Goal: Task Accomplishment & Management: Complete application form

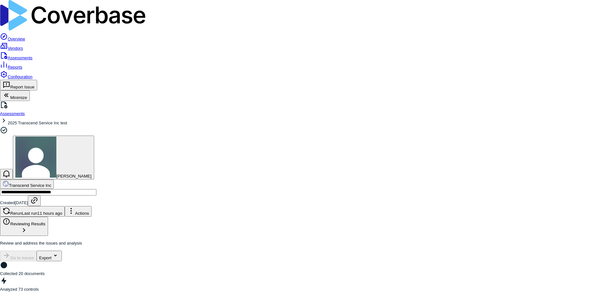
scroll to position [374, 0]
click at [31, 55] on link "Assessments" at bounding box center [16, 57] width 32 height 5
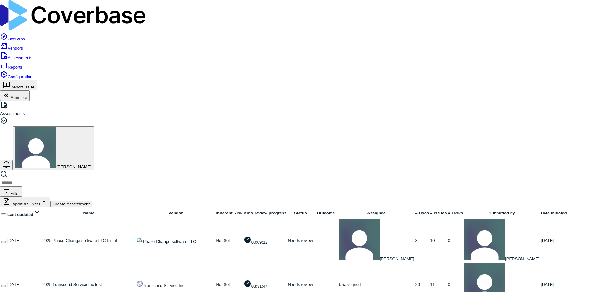
click at [42, 282] on link at bounding box center [42, 284] width 0 height 5
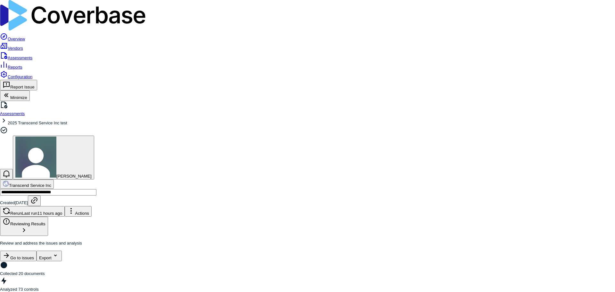
click at [577, 80] on div "Delete" at bounding box center [574, 75] width 28 height 10
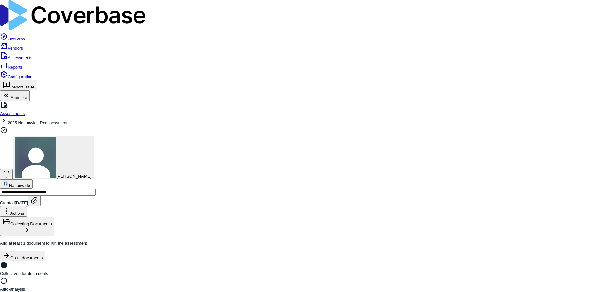
click at [591, 36] on html "**********" at bounding box center [307, 290] width 615 height 580
click at [572, 80] on div "Delete" at bounding box center [574, 75] width 28 height 10
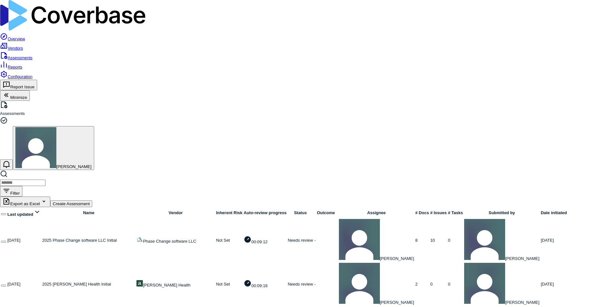
click at [23, 46] on link "Vendors" at bounding box center [11, 48] width 23 height 5
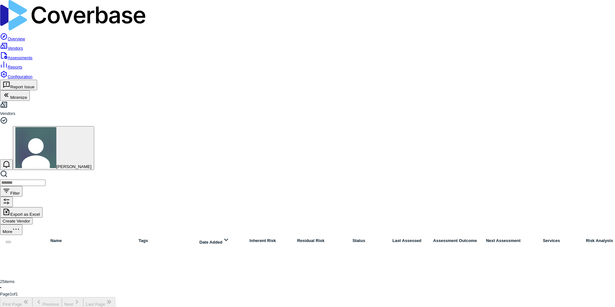
click at [593, 26] on html "Overview Vendors Assessments Reports Configuration Report Issue Minimize Vendor…" at bounding box center [307, 154] width 615 height 308
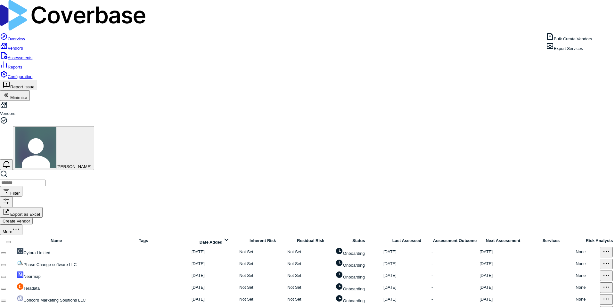
click at [33, 218] on button "Create Vendor" at bounding box center [16, 221] width 33 height 7
type input "**********"
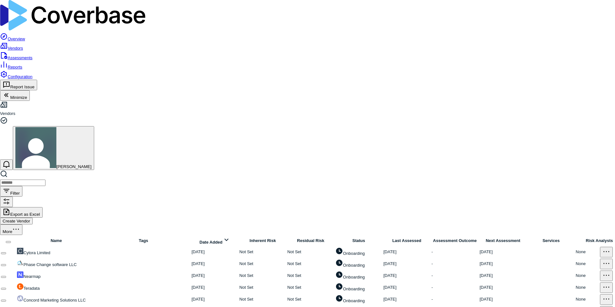
type input "**********"
type textarea "**********"
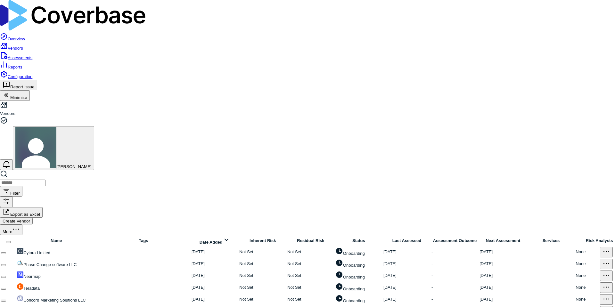
drag, startPoint x: 84, startPoint y: 187, endPoint x: 58, endPoint y: 196, distance: 27.8
click at [23, 79] on link "Configuration" at bounding box center [16, 76] width 32 height 5
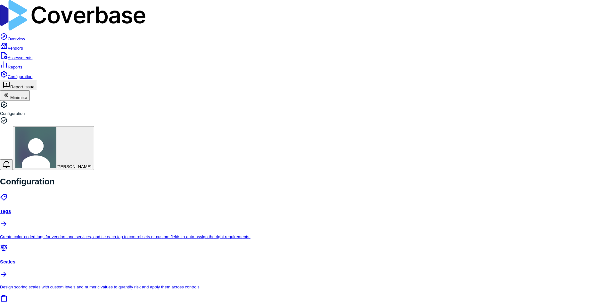
click at [25, 36] on link "Overview" at bounding box center [12, 38] width 25 height 5
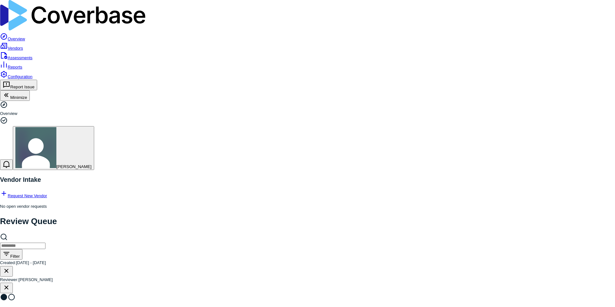
click at [47, 193] on link "Request New Vendor" at bounding box center [23, 195] width 47 height 5
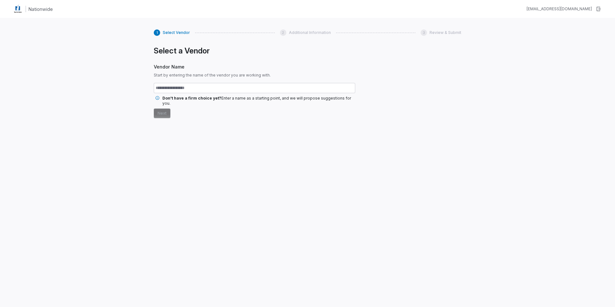
click at [203, 86] on input "text" at bounding box center [254, 88] width 201 height 10
type input "**********"
click at [164, 109] on button "Next" at bounding box center [162, 114] width 17 height 10
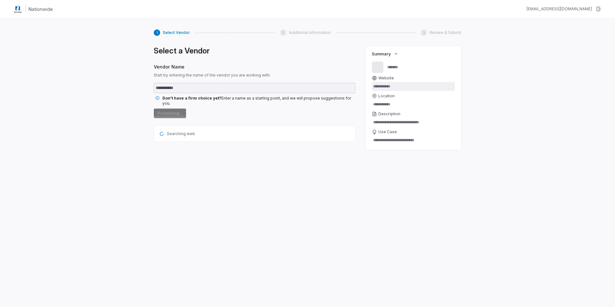
click at [381, 88] on input "Website" at bounding box center [413, 86] width 83 height 9
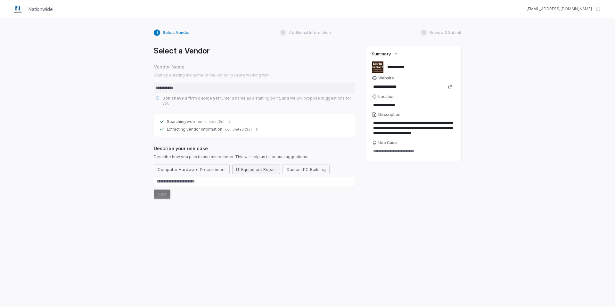
click at [267, 166] on button "IT Equipment Repair" at bounding box center [256, 170] width 48 height 10
click at [303, 166] on button "Custom PC Building" at bounding box center [313, 170] width 47 height 10
click at [182, 178] on textarea at bounding box center [254, 182] width 201 height 10
click at [162, 190] on button "Next" at bounding box center [162, 195] width 17 height 10
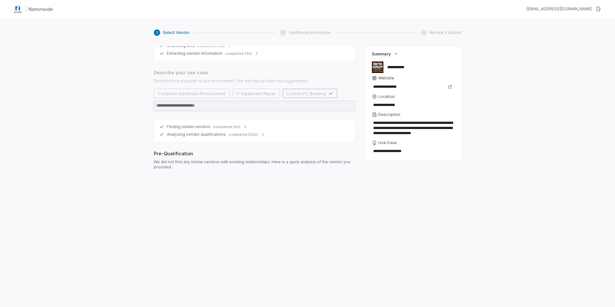
scroll to position [76, 0]
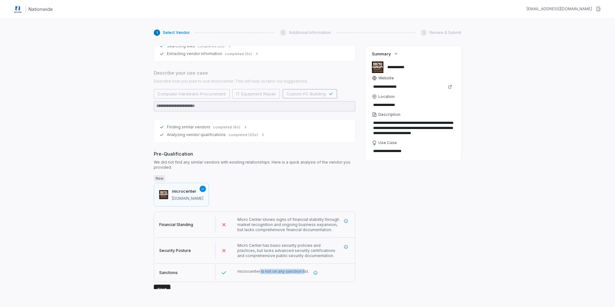
drag, startPoint x: 271, startPoint y: 267, endPoint x: 302, endPoint y: 268, distance: 30.7
click at [302, 269] on span "microcenter is not on any sanction list." at bounding box center [273, 271] width 72 height 5
click at [286, 269] on span "microcenter is not on any sanction list." at bounding box center [273, 271] width 72 height 5
click at [343, 219] on button "button" at bounding box center [346, 221] width 12 height 12
drag, startPoint x: 448, startPoint y: 246, endPoint x: 383, endPoint y: 246, distance: 64.0
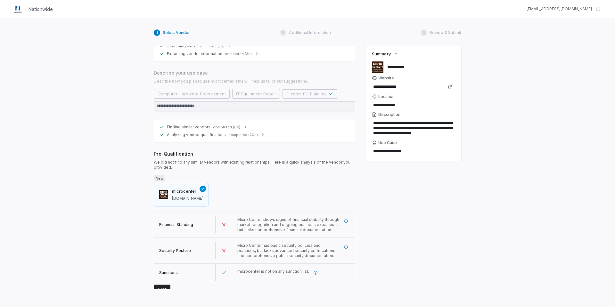
click at [448, 246] on div "**********" at bounding box center [413, 167] width 96 height 243
click at [345, 245] on icon "More information" at bounding box center [345, 247] width 4 height 4
click at [403, 263] on div "**********" at bounding box center [413, 167] width 96 height 243
click at [313, 270] on icon "More information" at bounding box center [315, 272] width 4 height 4
click at [116, 195] on div "**********" at bounding box center [307, 171] width 615 height 307
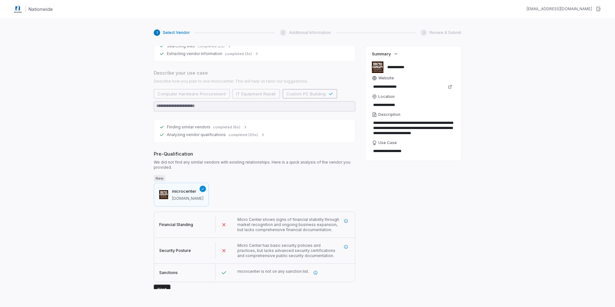
click at [162, 285] on button "Next" at bounding box center [162, 290] width 17 height 10
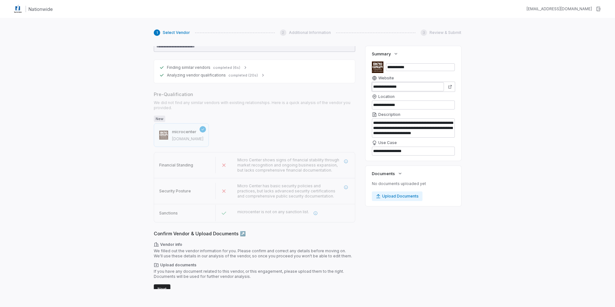
scroll to position [135, 0]
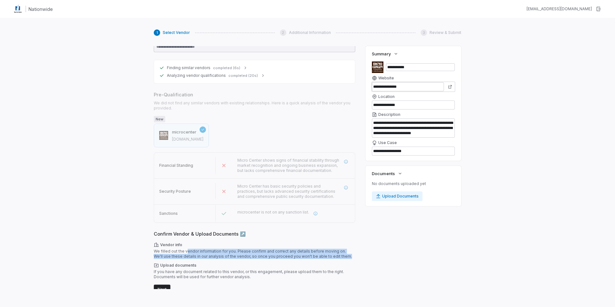
drag, startPoint x: 186, startPoint y: 247, endPoint x: 344, endPoint y: 255, distance: 157.7
click at [344, 255] on div "Vendor info We filled out the vendor information for you. Please confirm and co…" at bounding box center [254, 260] width 201 height 37
click at [244, 263] on span "Upload documents" at bounding box center [254, 265] width 201 height 5
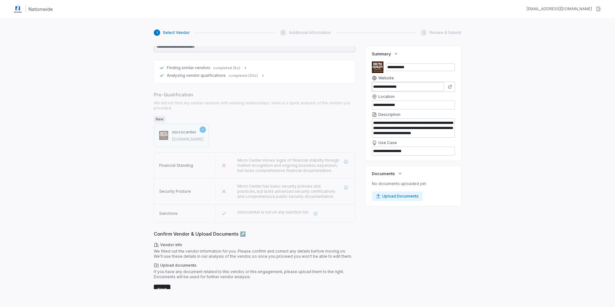
click at [160, 285] on button "Next" at bounding box center [162, 290] width 17 height 10
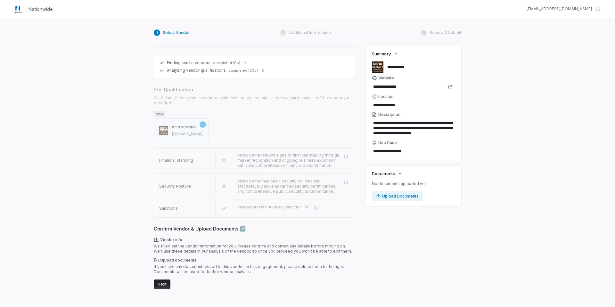
scroll to position [0, 0]
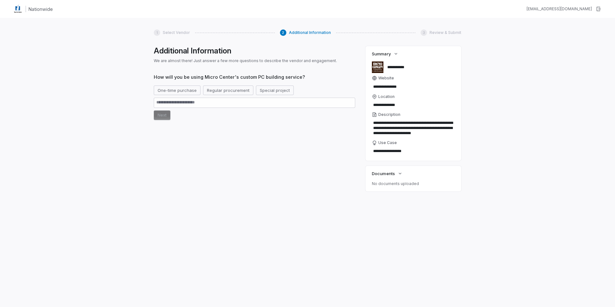
click at [249, 141] on div "How will you be using Micro Center's custom PC building service? One-time purch…" at bounding box center [254, 120] width 201 height 93
click at [226, 90] on button "Regular procurement" at bounding box center [228, 90] width 50 height 10
click at [163, 115] on button "Next" at bounding box center [162, 115] width 17 height 10
click at [165, 133] on button "Yes" at bounding box center [161, 132] width 15 height 10
click at [185, 133] on button "No" at bounding box center [185, 132] width 13 height 10
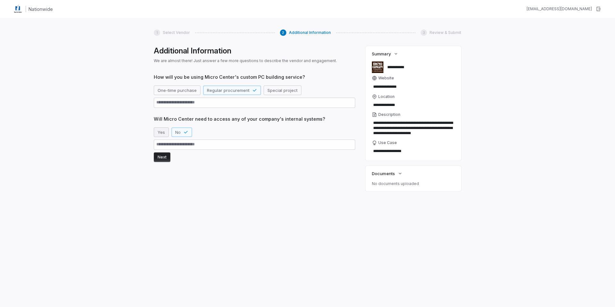
click at [158, 134] on button "Yes" at bounding box center [161, 132] width 15 height 10
click at [163, 157] on button "Next" at bounding box center [162, 157] width 17 height 10
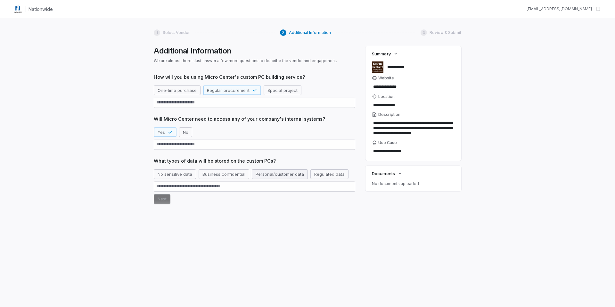
click at [276, 174] on button "Personal/customer data" at bounding box center [280, 174] width 56 height 10
click at [221, 177] on button "Business confidential" at bounding box center [223, 174] width 51 height 10
click at [179, 189] on button "Regulated data" at bounding box center [173, 187] width 38 height 10
type textarea "*"
click at [163, 211] on button "Next" at bounding box center [162, 211] width 17 height 10
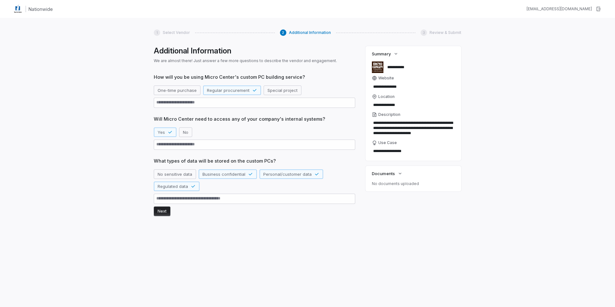
scroll to position [2, 0]
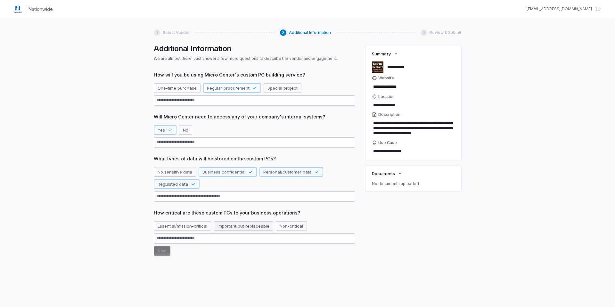
click at [226, 230] on button "Important but replaceable" at bounding box center [244, 226] width 60 height 10
type textarea "*"
click at [162, 253] on button "Next" at bounding box center [162, 251] width 17 height 10
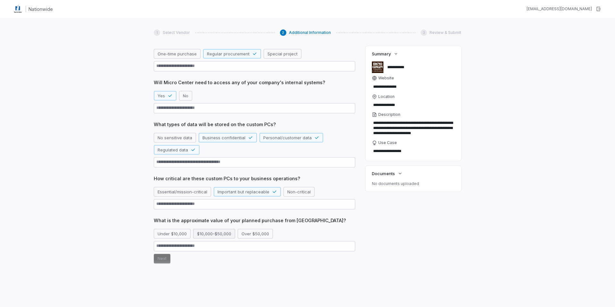
click at [204, 236] on button "$10,000-$50,000" at bounding box center [214, 234] width 42 height 10
type textarea "*"
click at [155, 260] on button "Next" at bounding box center [162, 259] width 17 height 10
click at [161, 259] on div "Confirm Before proceeding, confirm your responses. Next" at bounding box center [254, 275] width 201 height 32
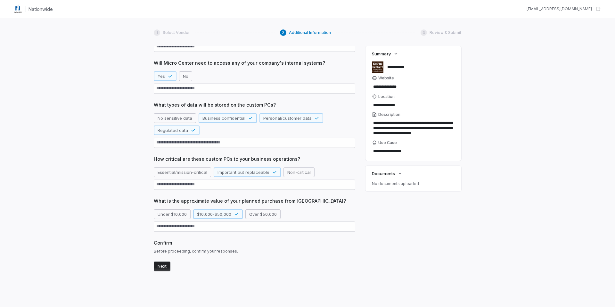
click at [202, 249] on span "Before proceeding, confirm your responses." at bounding box center [254, 251] width 201 height 5
click at [162, 266] on button "Next" at bounding box center [162, 267] width 17 height 10
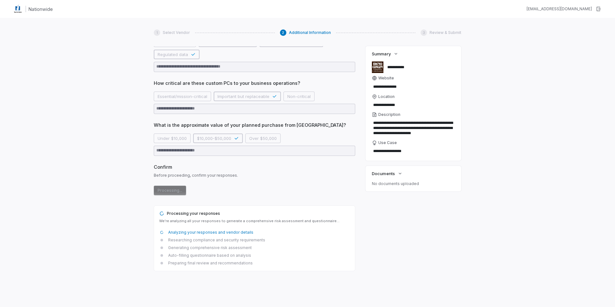
scroll to position [0, 0]
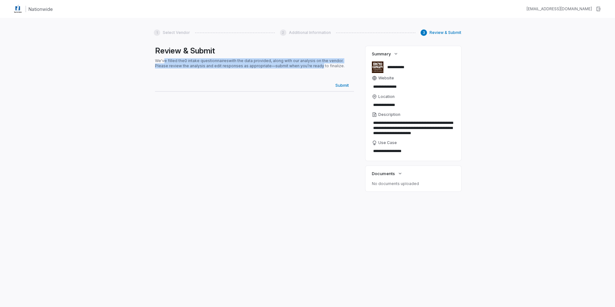
drag, startPoint x: 169, startPoint y: 61, endPoint x: 301, endPoint y: 77, distance: 132.9
click at [303, 72] on div "Review & Submit We've filled the 0 intake questionnaires with the data provided…" at bounding box center [254, 167] width 201 height 243
click at [282, 90] on div "Submit Submit" at bounding box center [254, 85] width 199 height 13
click at [338, 87] on span "Submit" at bounding box center [342, 85] width 19 height 8
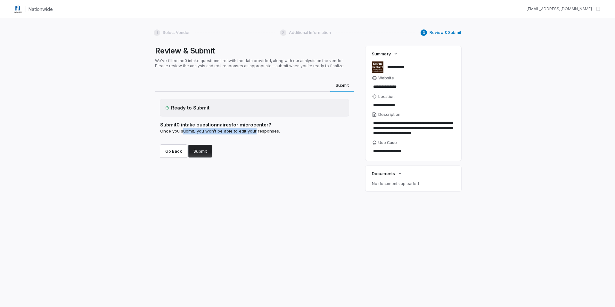
drag, startPoint x: 228, startPoint y: 132, endPoint x: 258, endPoint y: 135, distance: 30.3
click at [256, 134] on div "Submit 0 intake questionnaires for microcenter ? Once you submit, you won’t be …" at bounding box center [254, 127] width 189 height 23
click at [250, 159] on div "Ready to Submit Submit 0 intake questionnaires for microcenter ? Once you submi…" at bounding box center [254, 129] width 199 height 74
click at [206, 155] on button "Submit" at bounding box center [200, 151] width 24 height 13
type textarea "*"
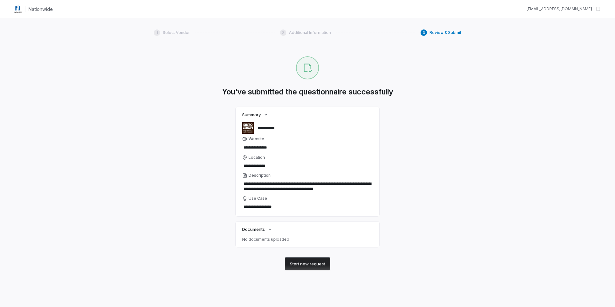
click at [307, 262] on button "Start new request" at bounding box center [307, 263] width 45 height 13
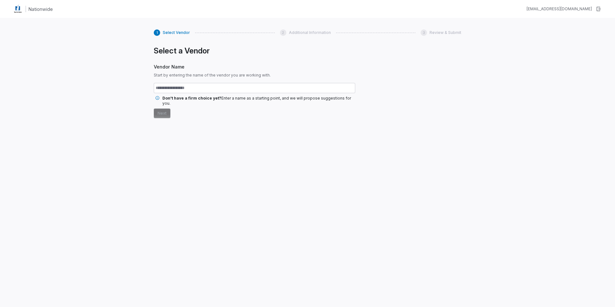
click at [38, 9] on h1 "Nationwide" at bounding box center [40, 9] width 24 height 7
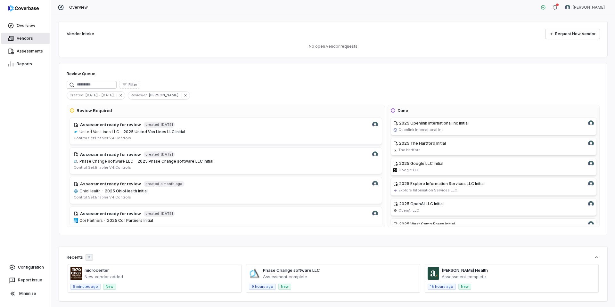
click at [23, 40] on link "Vendors" at bounding box center [25, 39] width 48 height 12
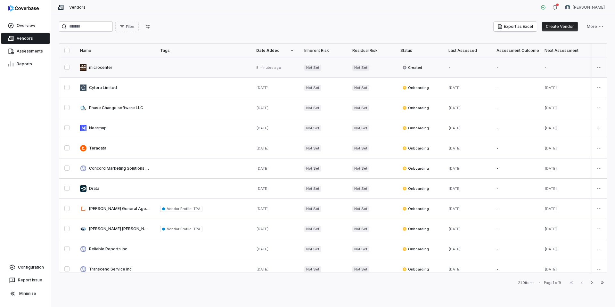
click at [101, 67] on link at bounding box center [115, 68] width 80 height 20
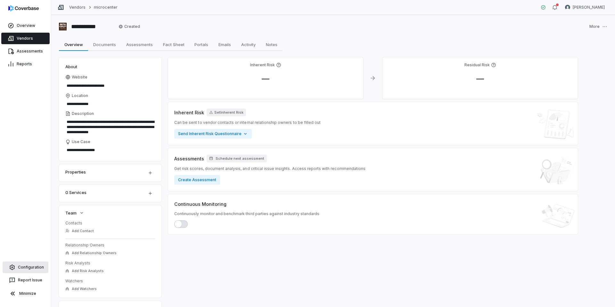
click at [37, 263] on link "Configuration" at bounding box center [26, 268] width 46 height 12
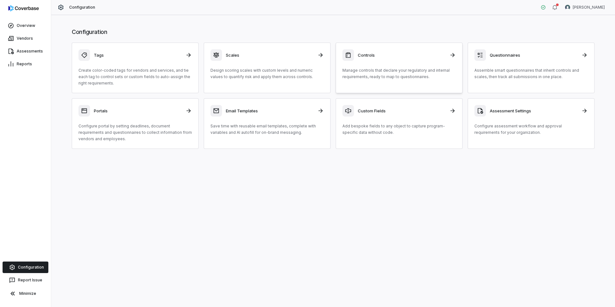
click at [432, 71] on p "Manage controls that declare your regulatory and internal requirements, ready t…" at bounding box center [398, 73] width 113 height 13
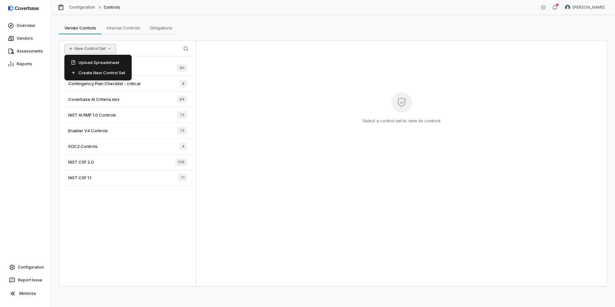
click at [107, 53] on button "New Control Set" at bounding box center [90, 49] width 52 height 10
click at [127, 30] on span "Internal Controls" at bounding box center [123, 28] width 38 height 8
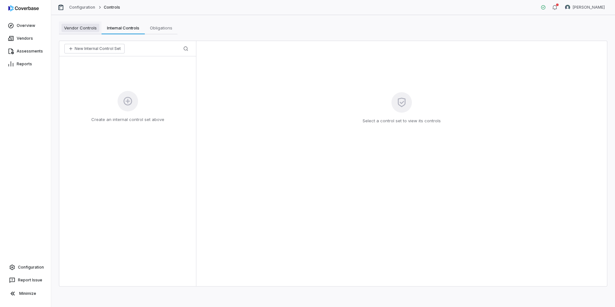
click at [87, 30] on span "Vendor Controls" at bounding box center [80, 28] width 38 height 8
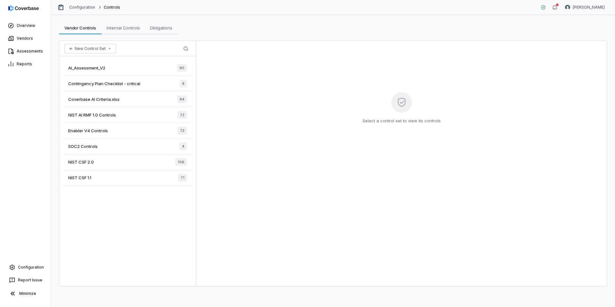
click at [96, 85] on span "Contingency Plan Checklist - critical" at bounding box center [104, 84] width 72 height 6
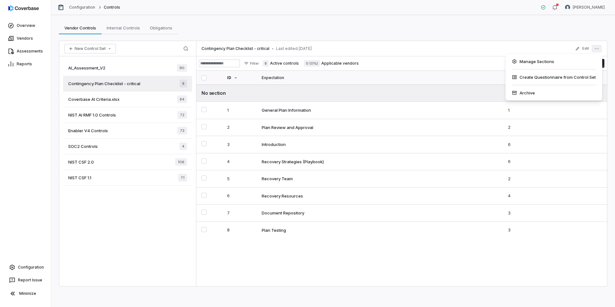
click at [601, 48] on button "More actions" at bounding box center [596, 49] width 10 height 8
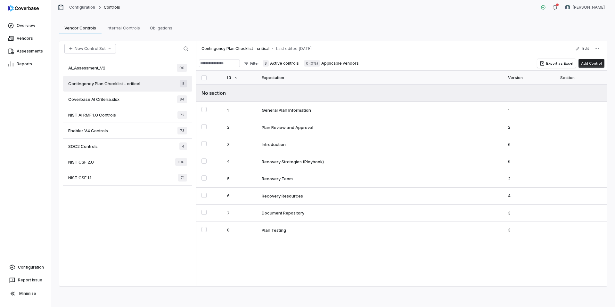
click at [445, 24] on div "Vendor Controls Vendor Controls Internal Controls Internal Controls Obligations…" at bounding box center [333, 27] width 548 height 13
click at [20, 24] on link "Overview" at bounding box center [25, 26] width 48 height 12
